Goal: Task Accomplishment & Management: Manage account settings

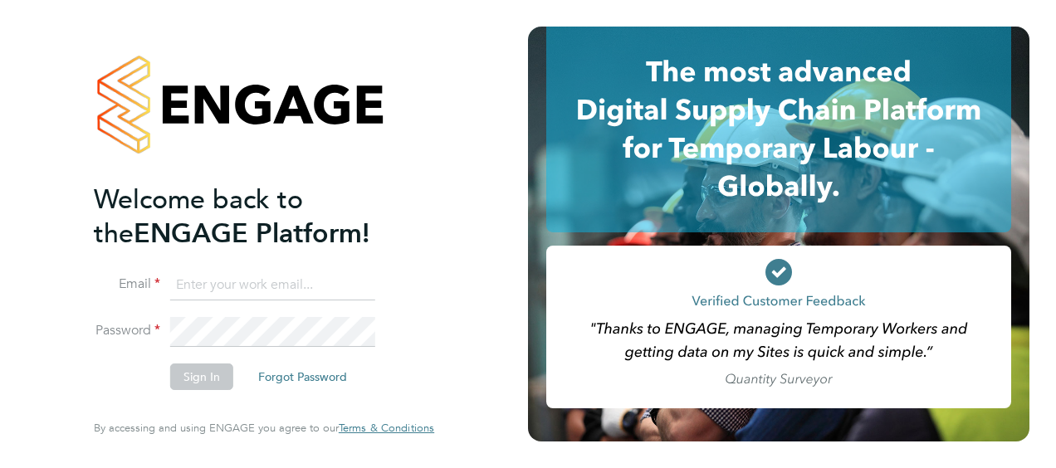
type input "d.leach@nhs.net"
click at [200, 382] on button "Sign In" at bounding box center [201, 377] width 63 height 27
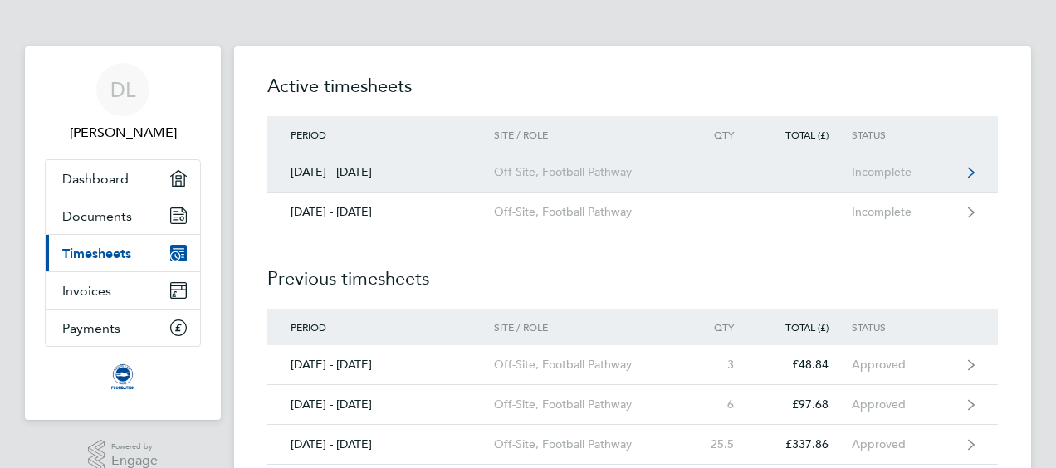
click at [653, 168] on div "Off-Site, Football Pathway" at bounding box center [589, 172] width 190 height 14
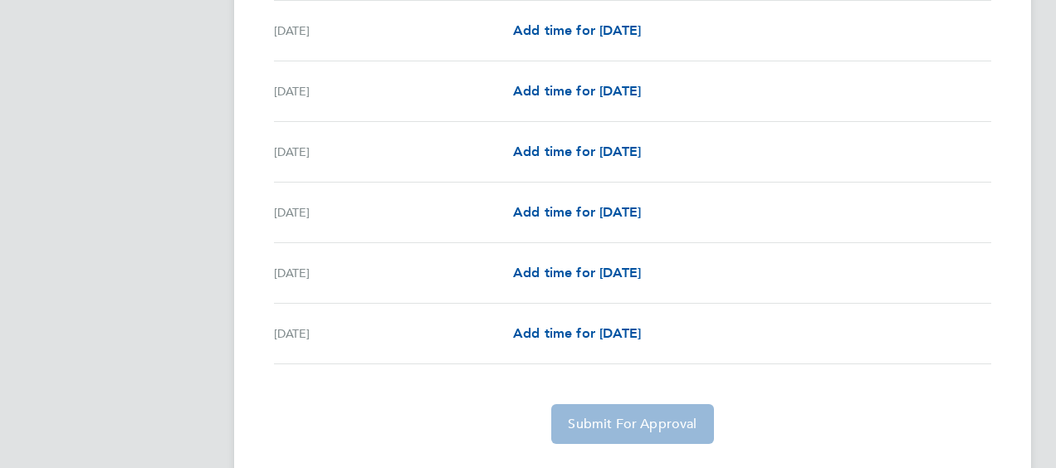
scroll to position [1832, 0]
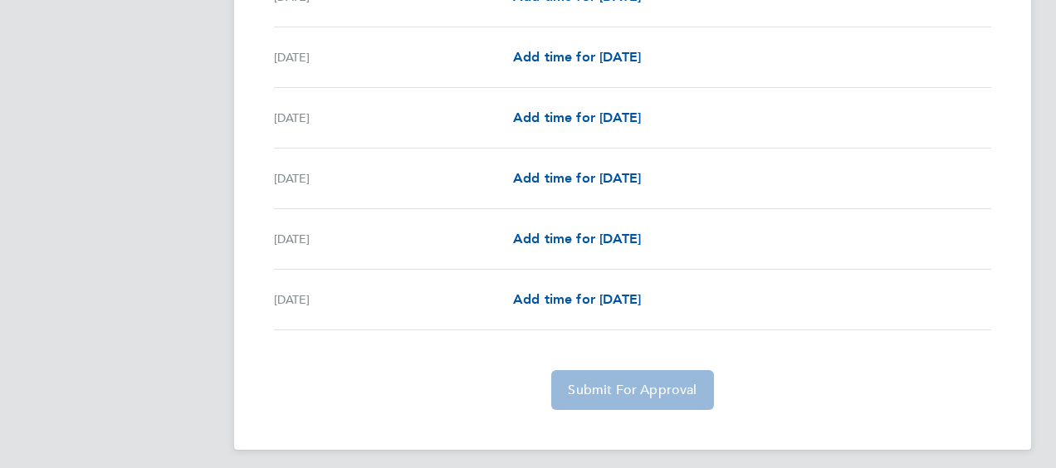
click at [641, 382] on app-form-button "Submit For Approval" at bounding box center [632, 390] width 175 height 40
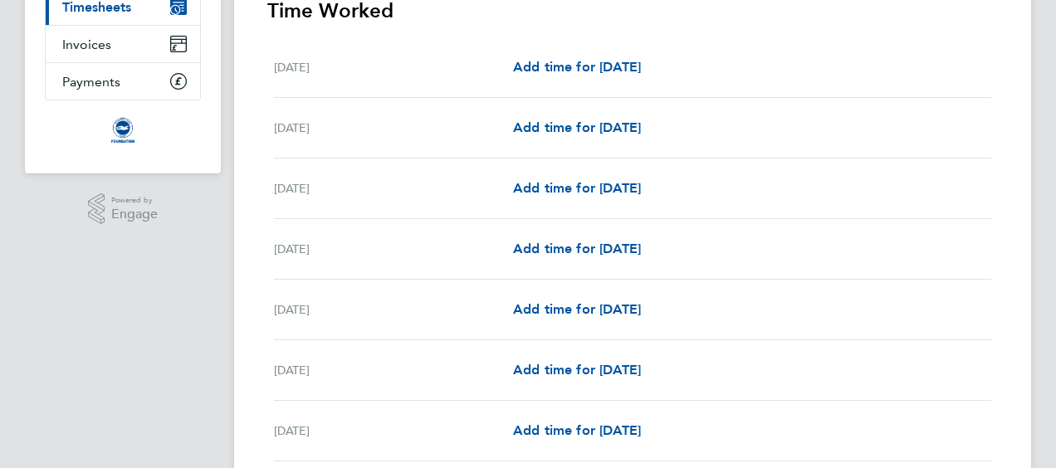
scroll to position [249, 0]
